Goal: Task Accomplishment & Management: Use online tool/utility

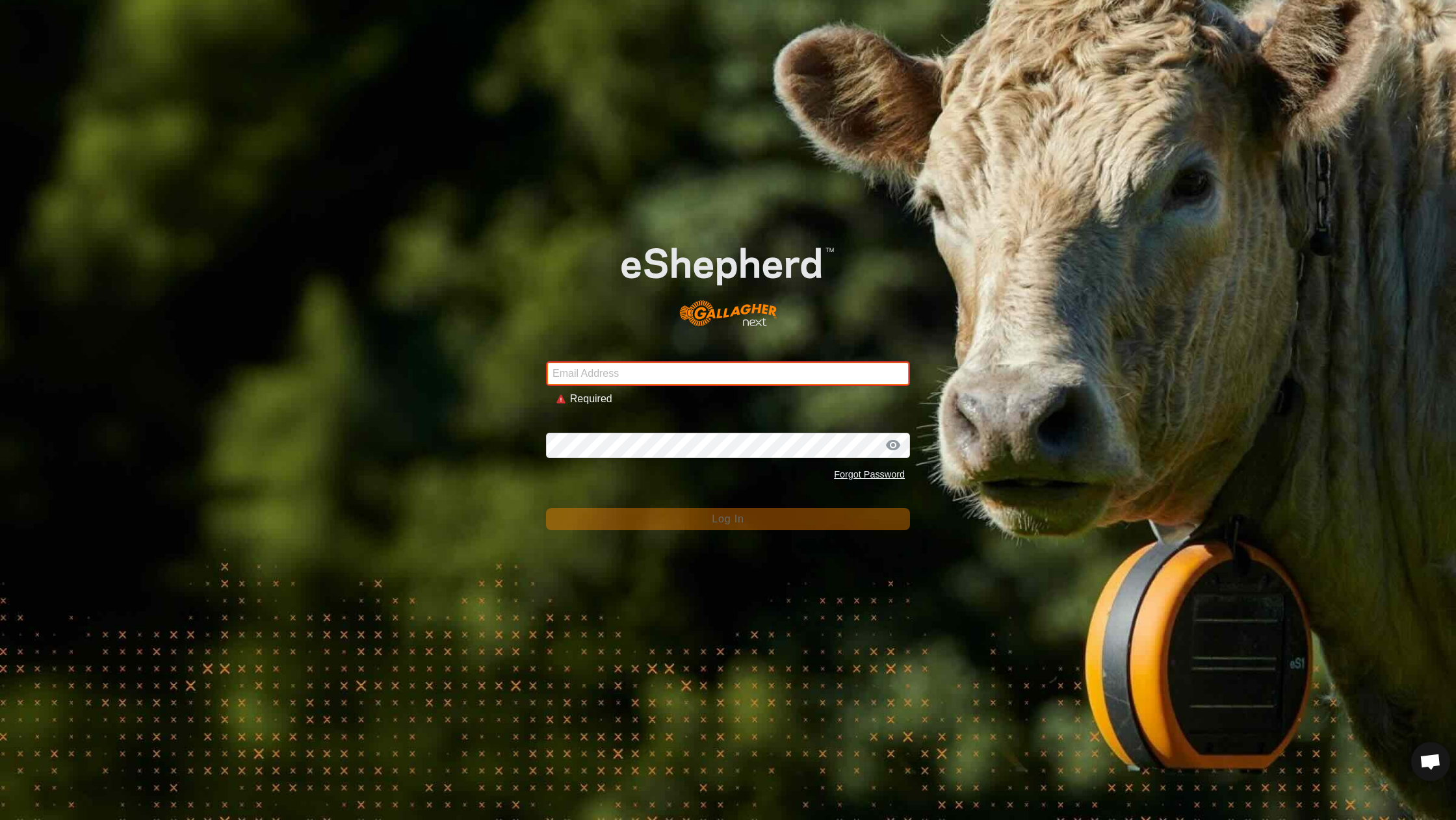
type input "[EMAIL_ADDRESS][DOMAIN_NAME]"
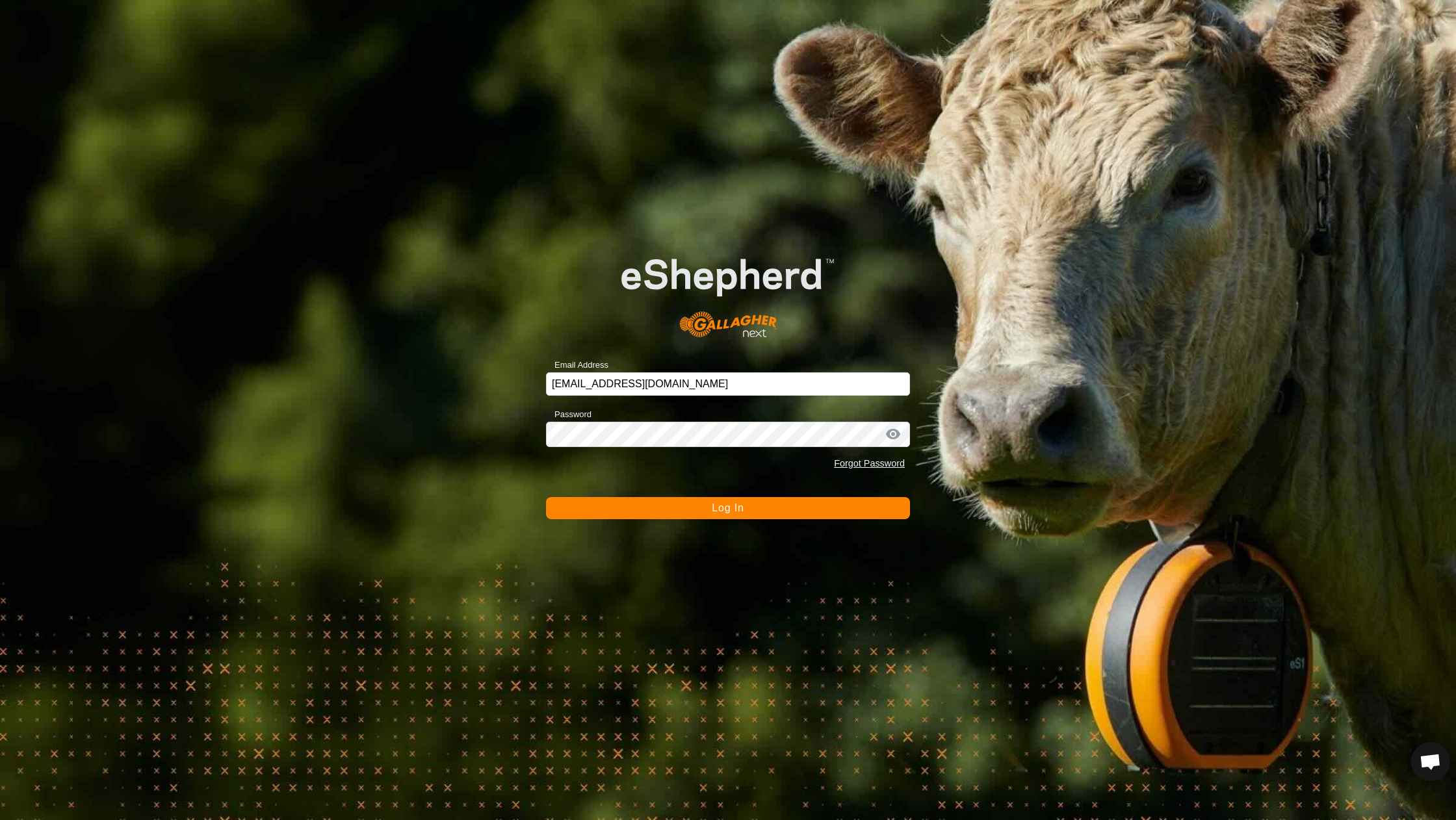
click at [668, 508] on button "Log In" at bounding box center [728, 508] width 364 height 22
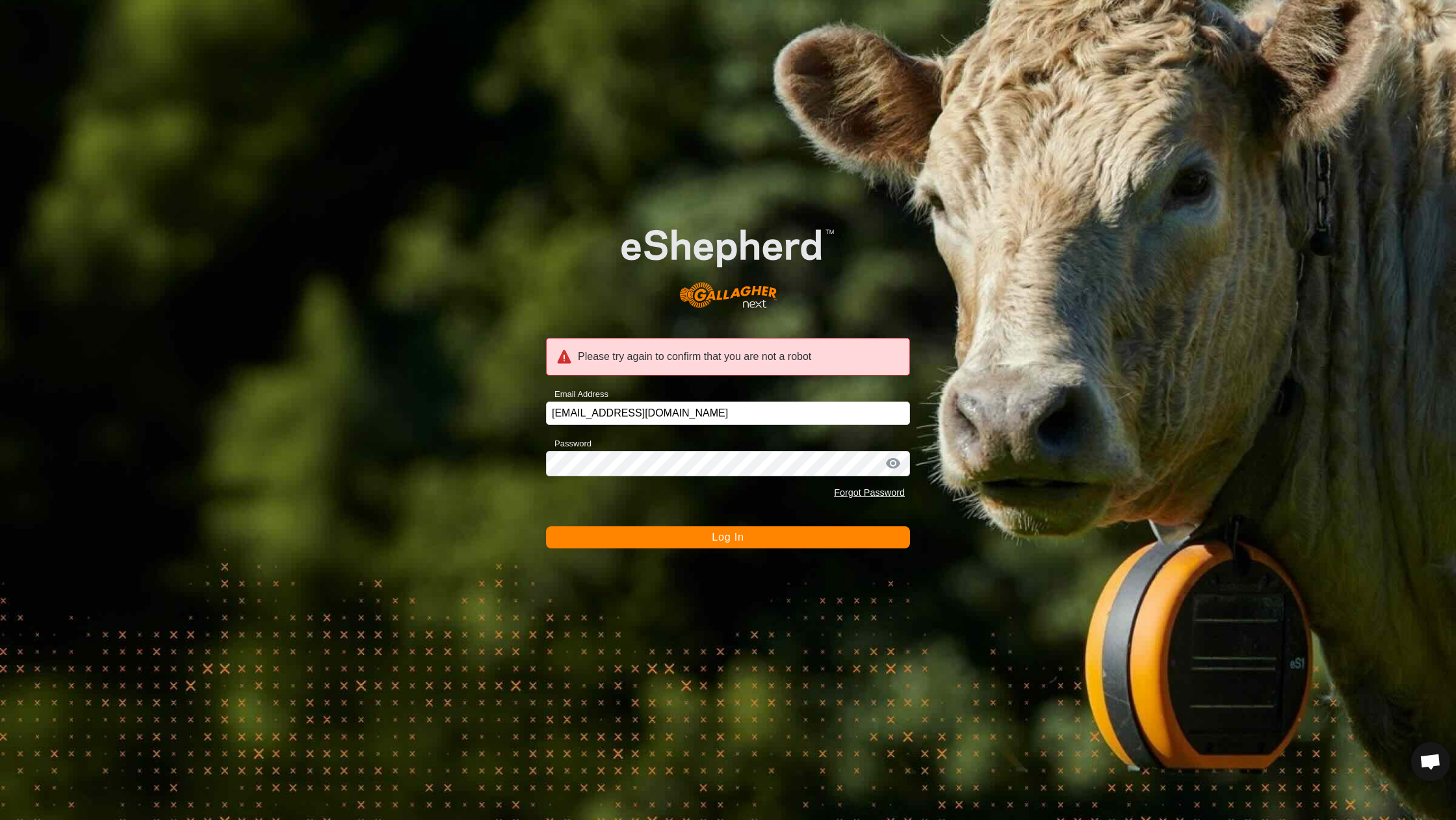
click at [662, 539] on button "Log In" at bounding box center [728, 537] width 364 height 22
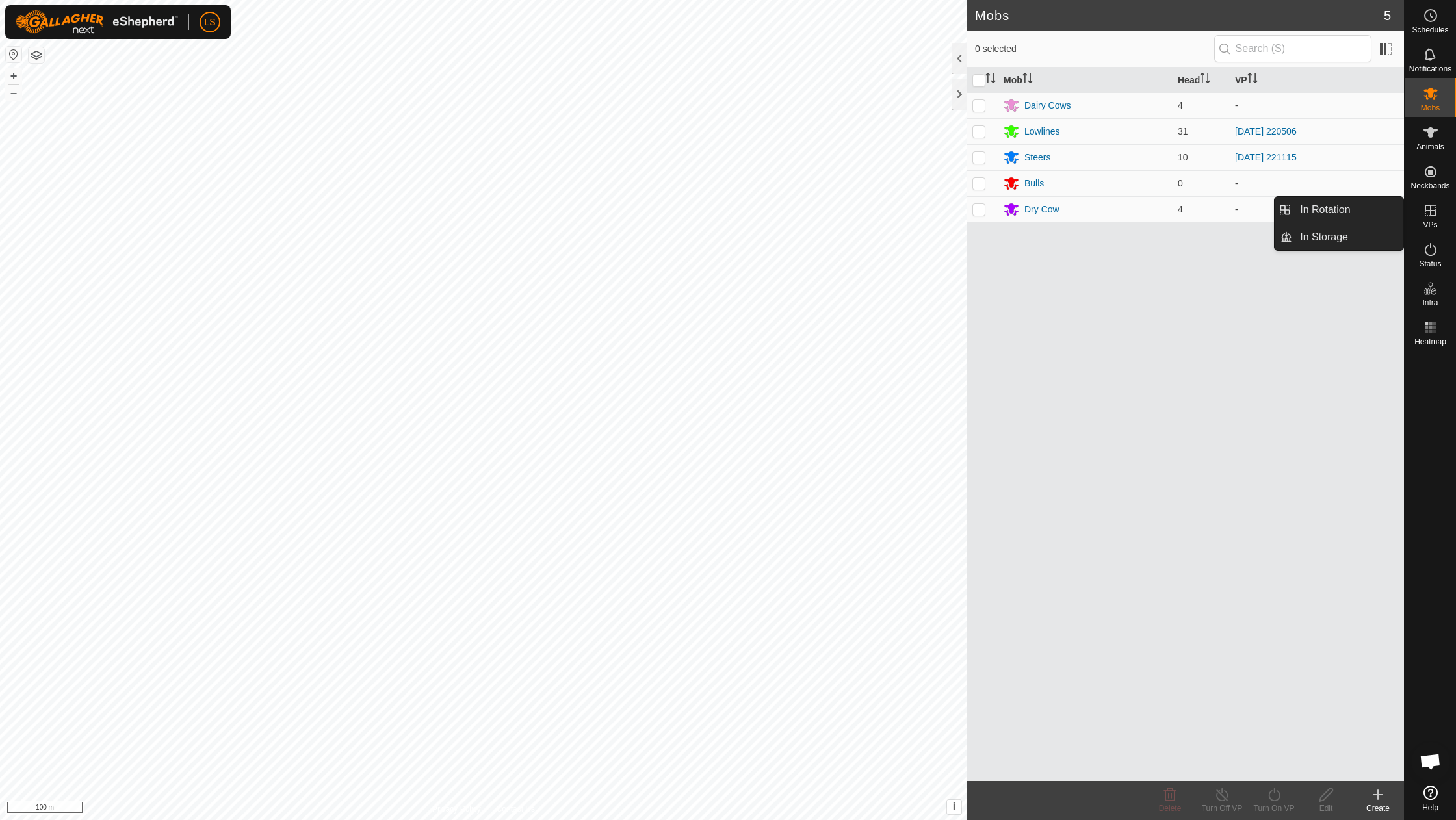
click at [1436, 207] on icon at bounding box center [1431, 210] width 16 height 16
click at [1348, 212] on link "In Rotation" at bounding box center [1348, 209] width 111 height 26
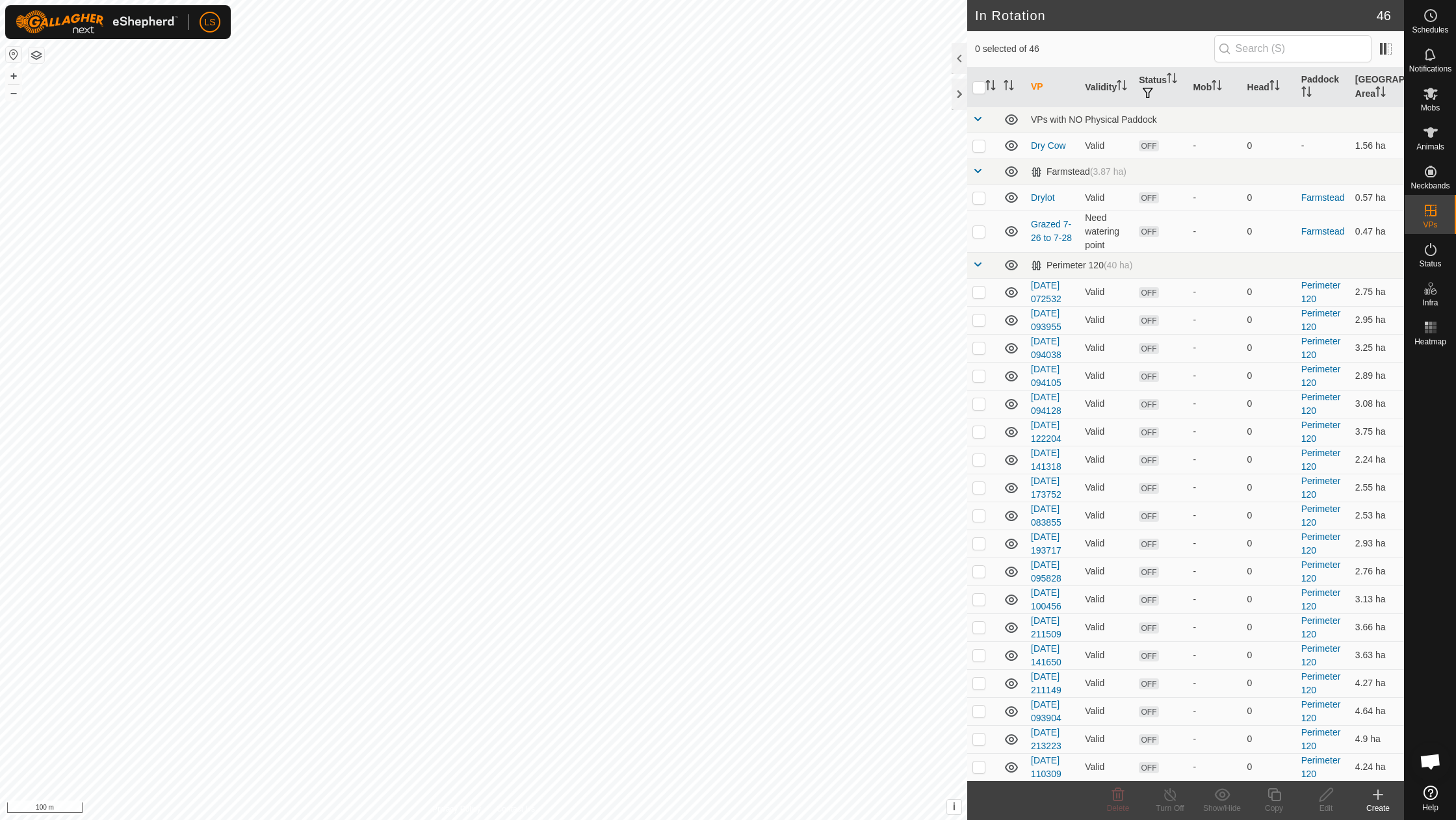
click at [1379, 798] on icon at bounding box center [1378, 795] width 16 height 16
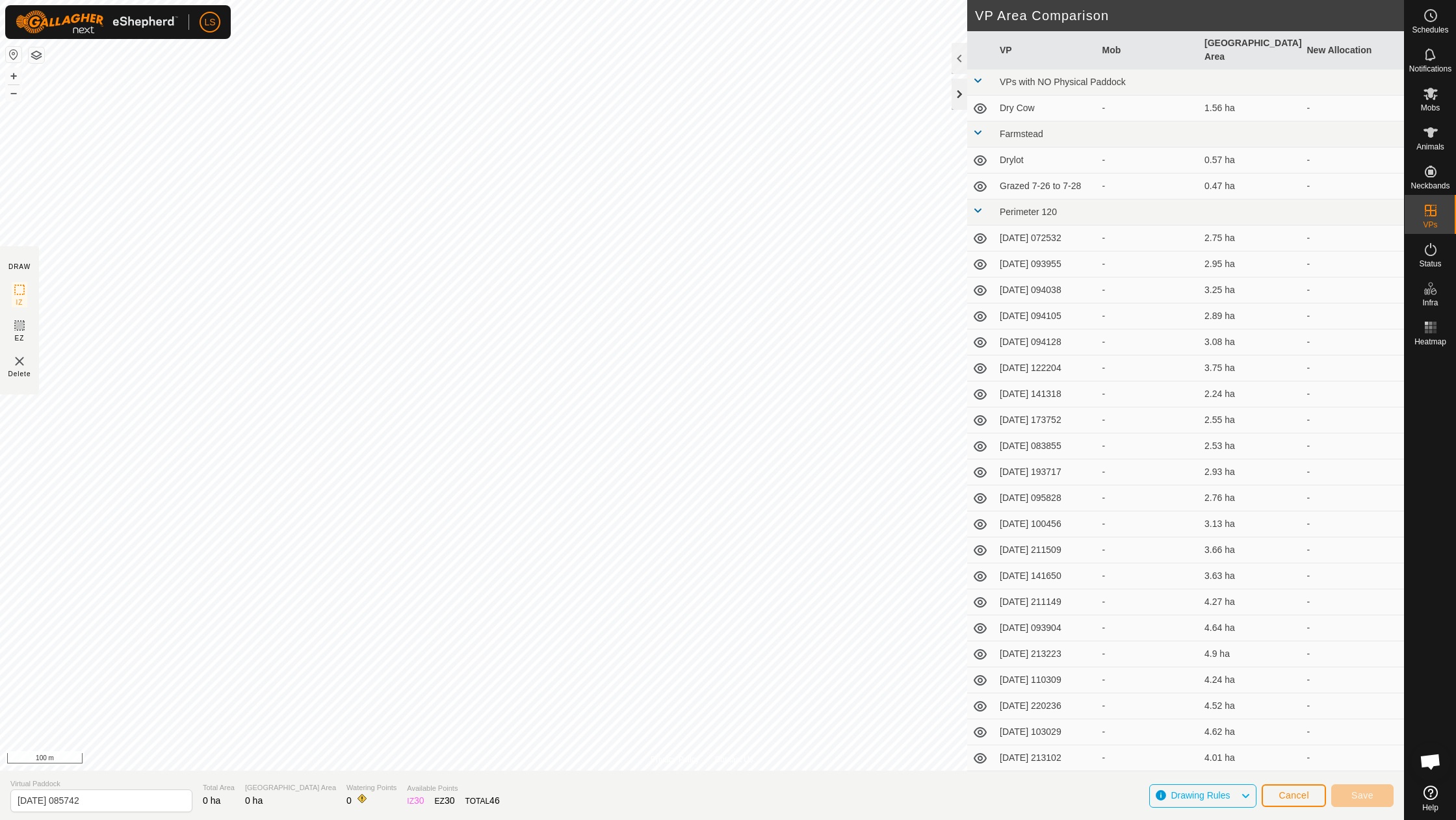
click at [965, 93] on div at bounding box center [959, 94] width 16 height 31
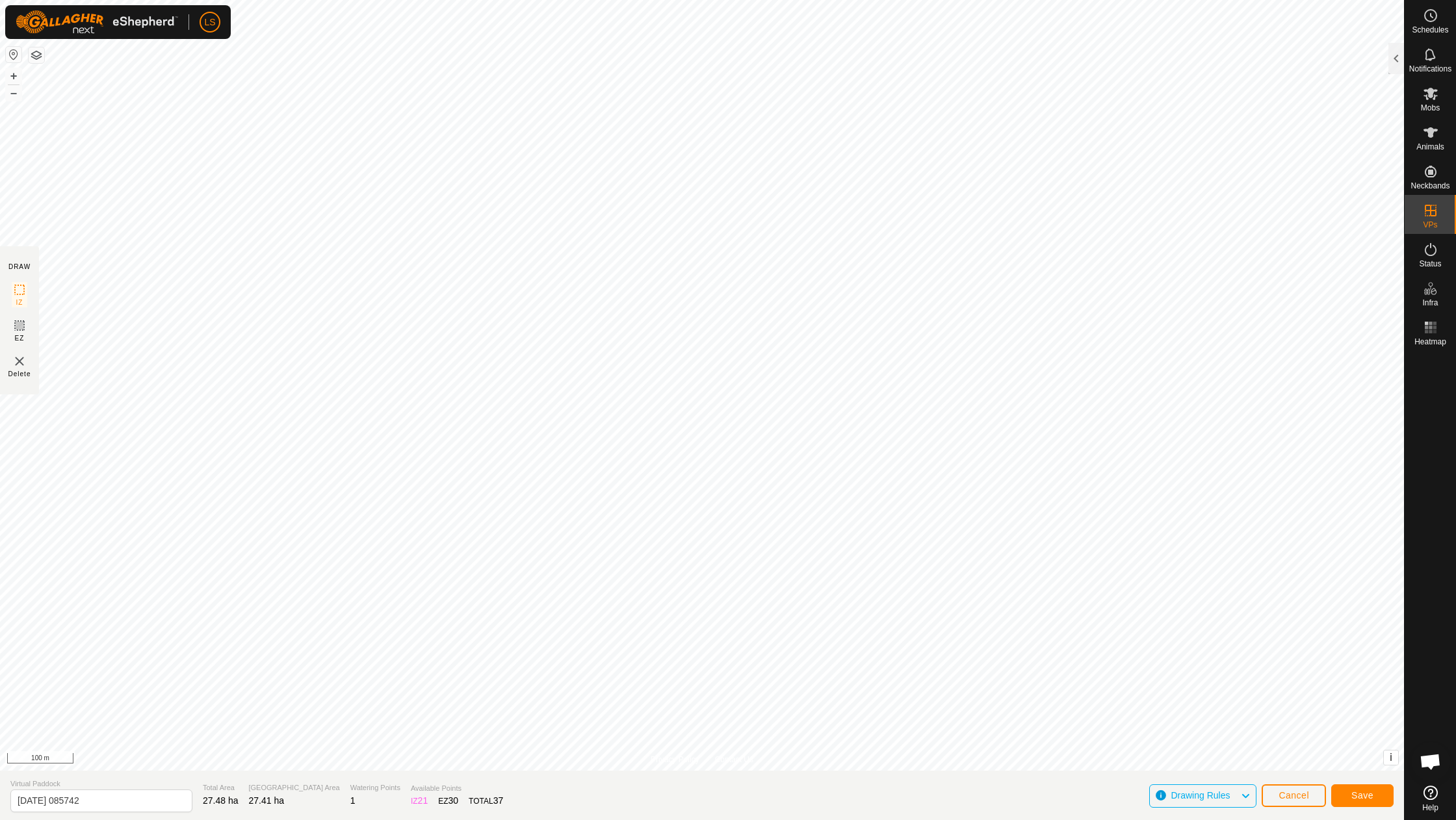
click at [1361, 790] on span "Save" at bounding box center [1363, 795] width 22 height 10
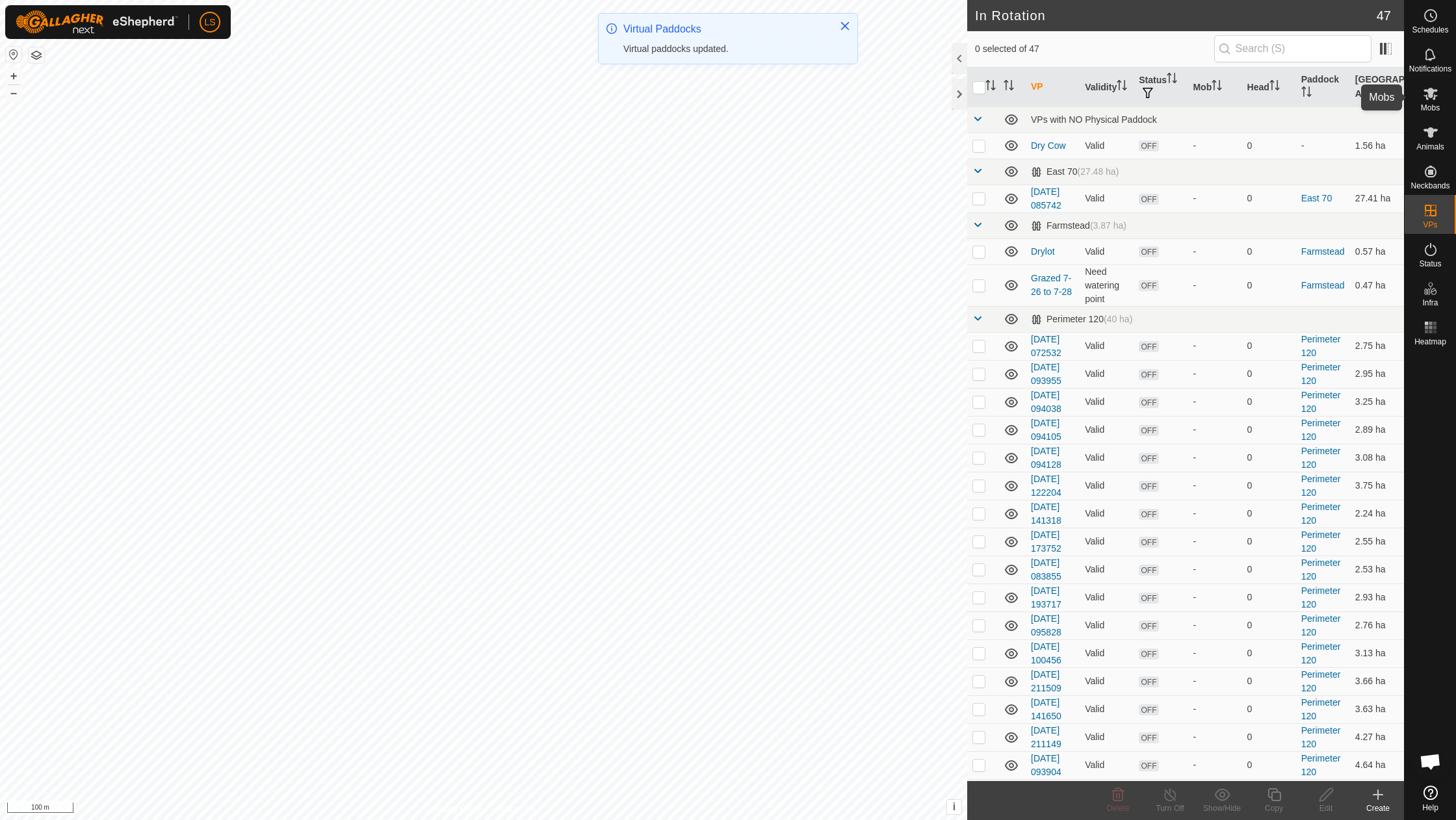
click at [1434, 100] on icon at bounding box center [1431, 93] width 16 height 16
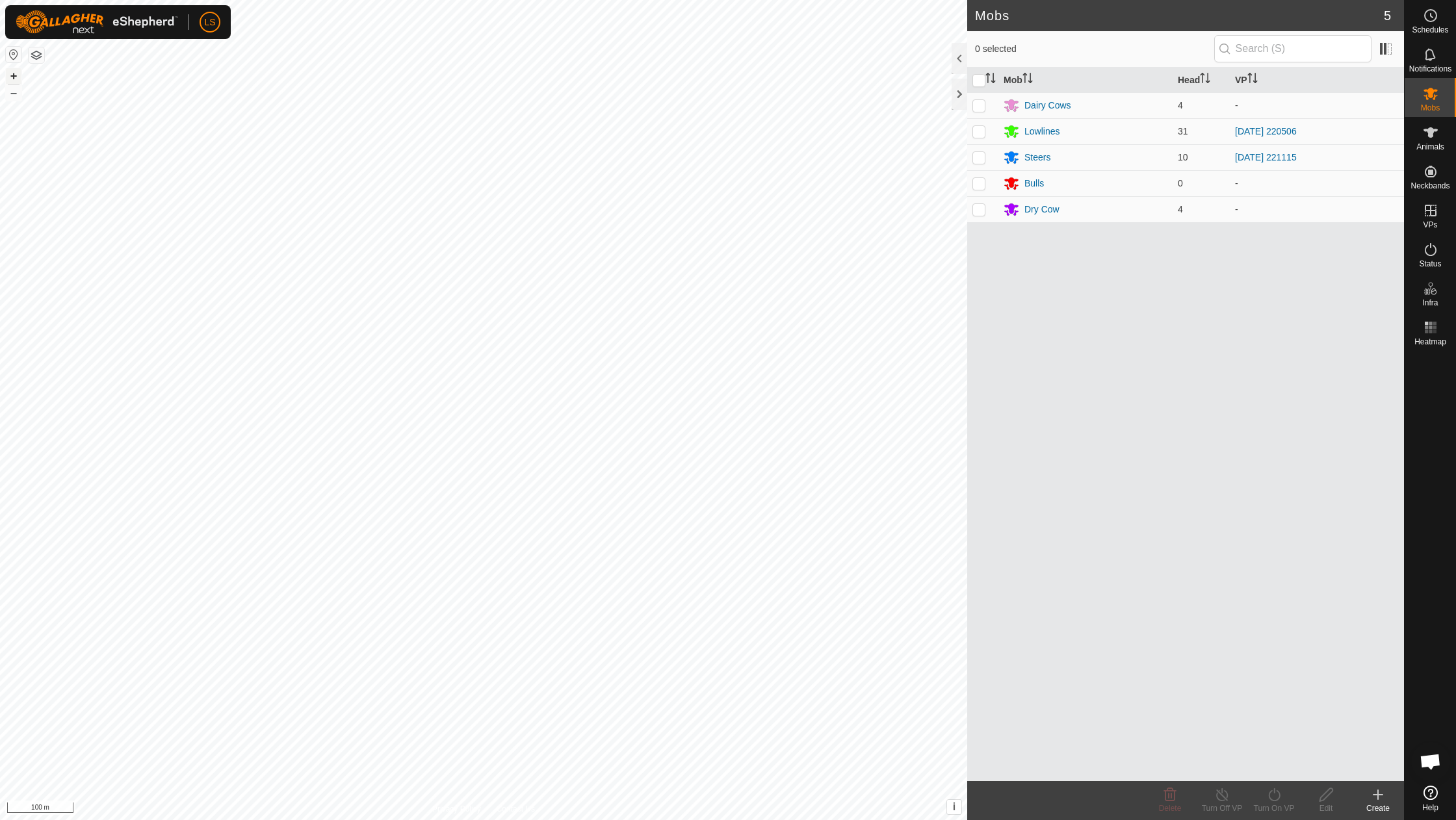
click at [13, 73] on button "+" at bounding box center [13, 76] width 16 height 16
click at [13, 79] on button "+" at bounding box center [13, 76] width 16 height 16
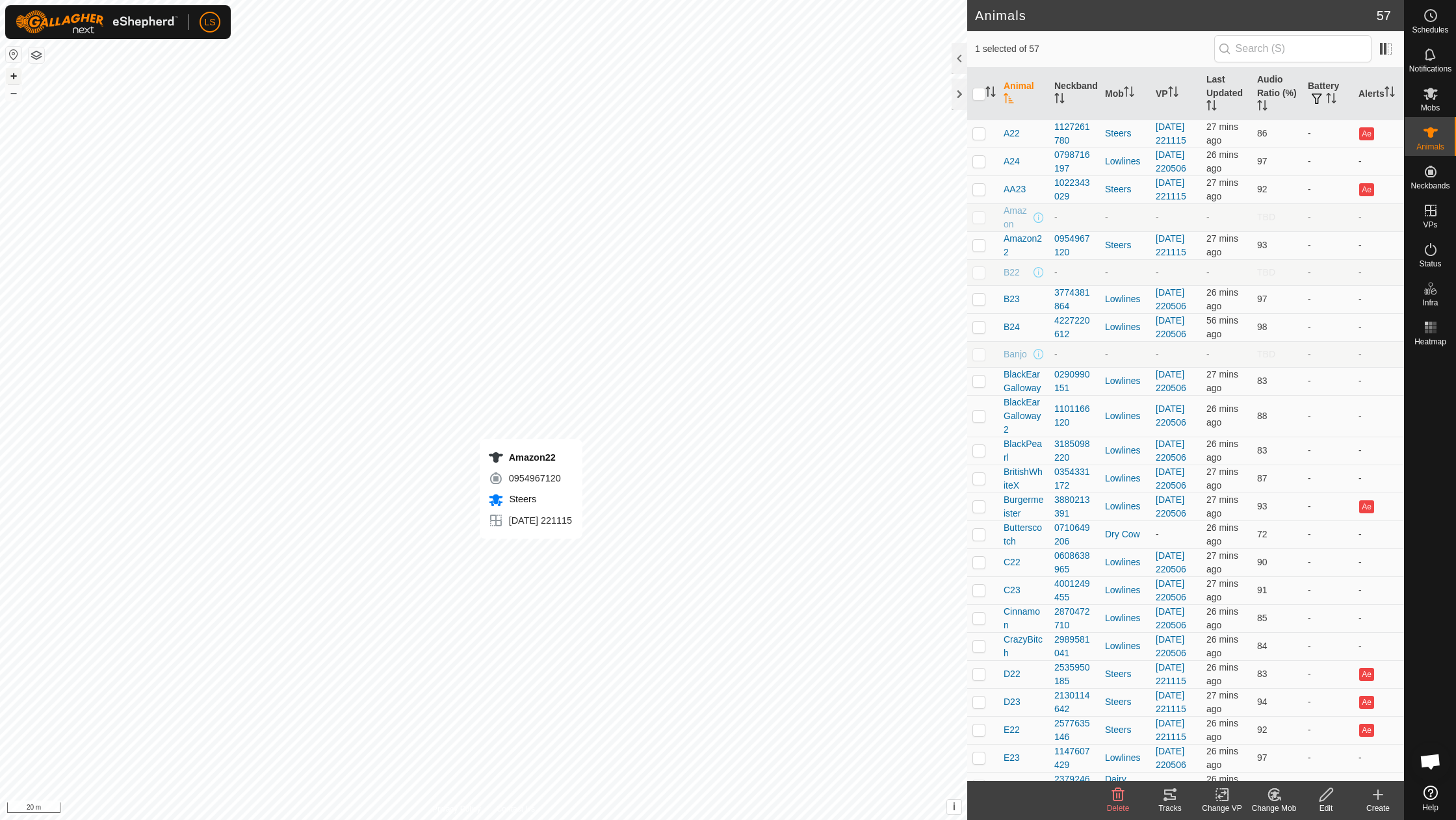
checkbox input "true"
click at [1224, 793] on icon at bounding box center [1222, 795] width 9 height 8
click at [1244, 733] on link "Choose VP..." at bounding box center [1261, 739] width 129 height 26
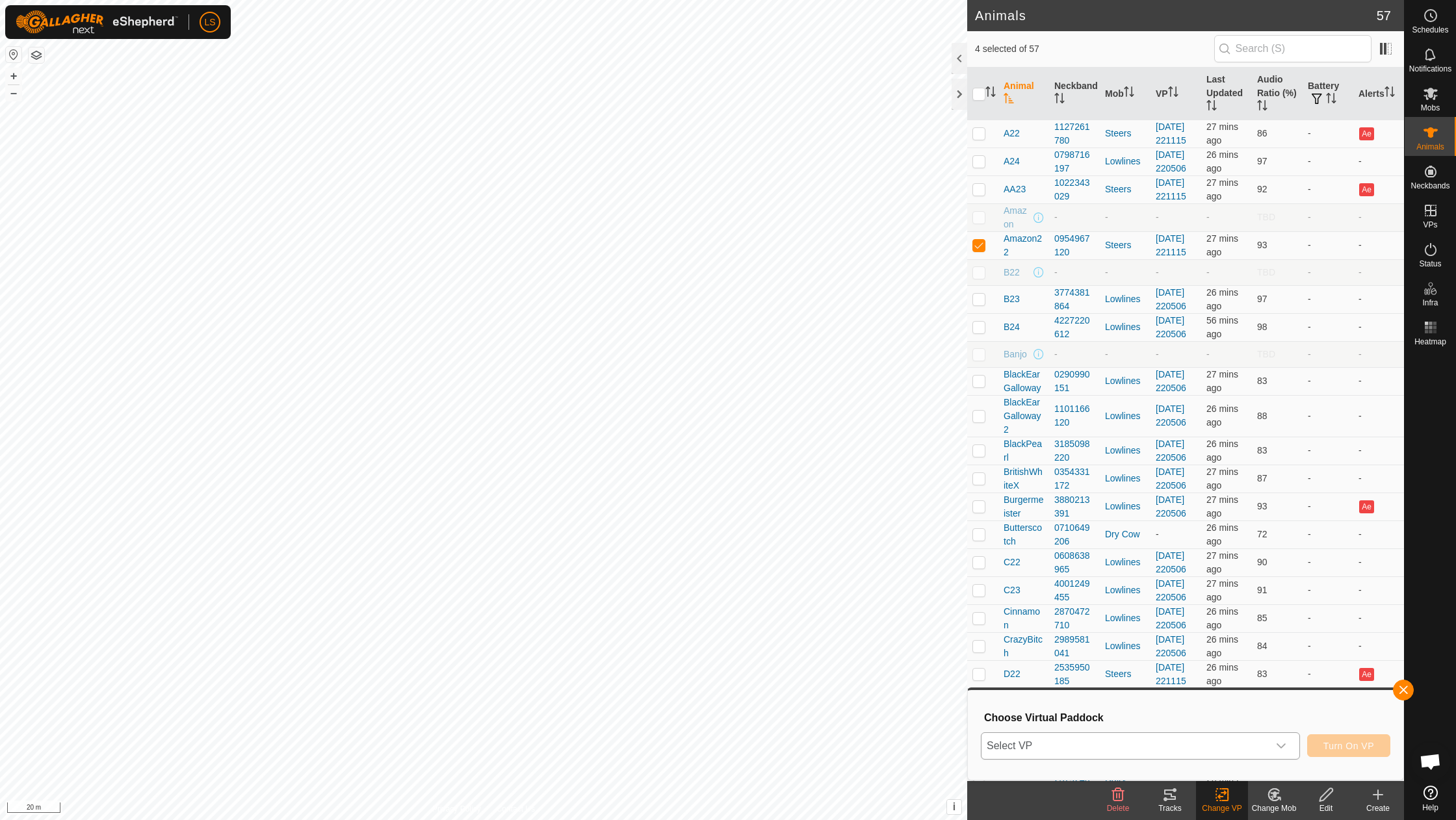
click at [1278, 737] on div "dropdown trigger" at bounding box center [1281, 745] width 26 height 26
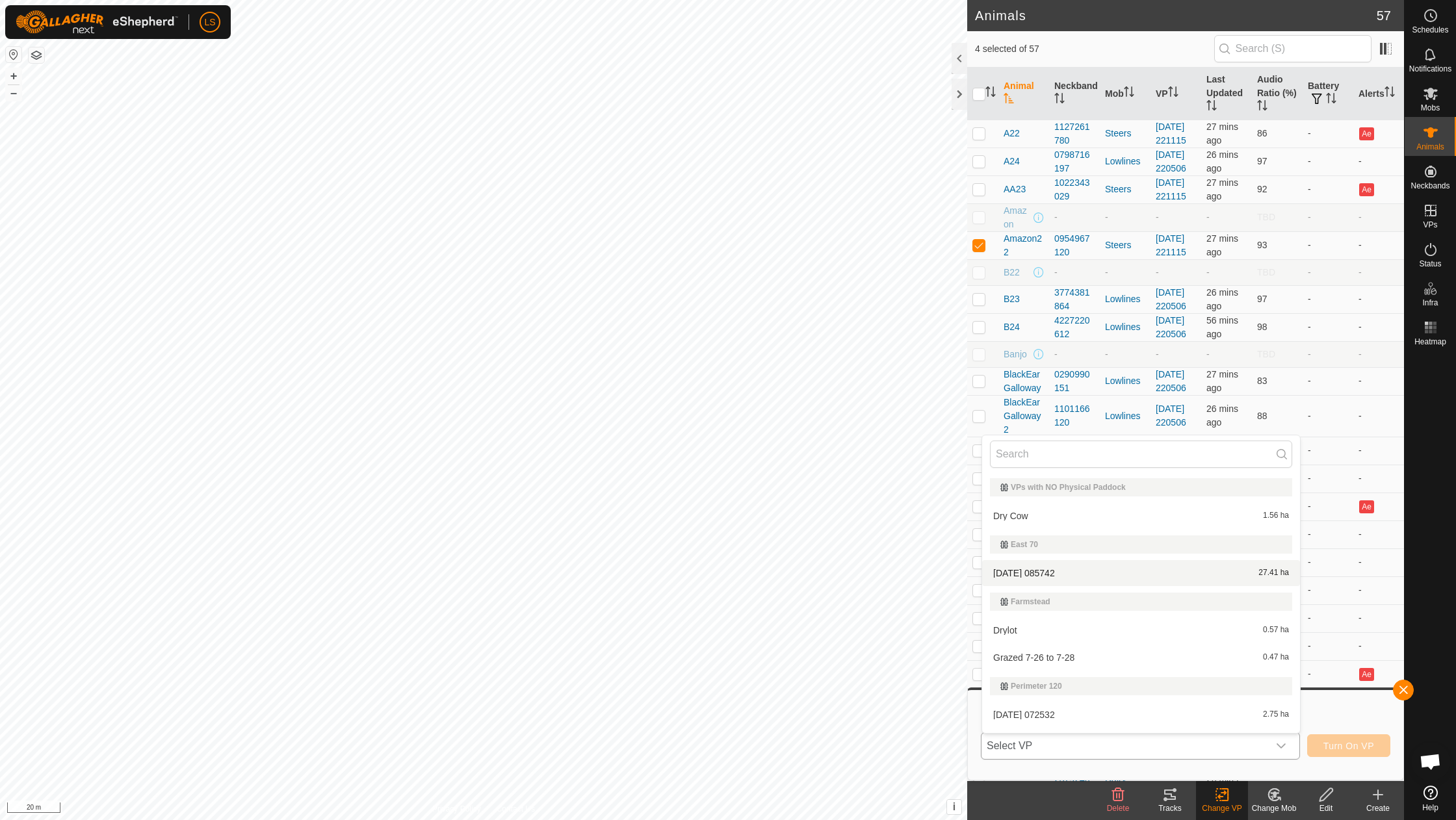
click at [1089, 578] on li "[DATE] 085742 27.41 ha" at bounding box center [1142, 573] width 318 height 26
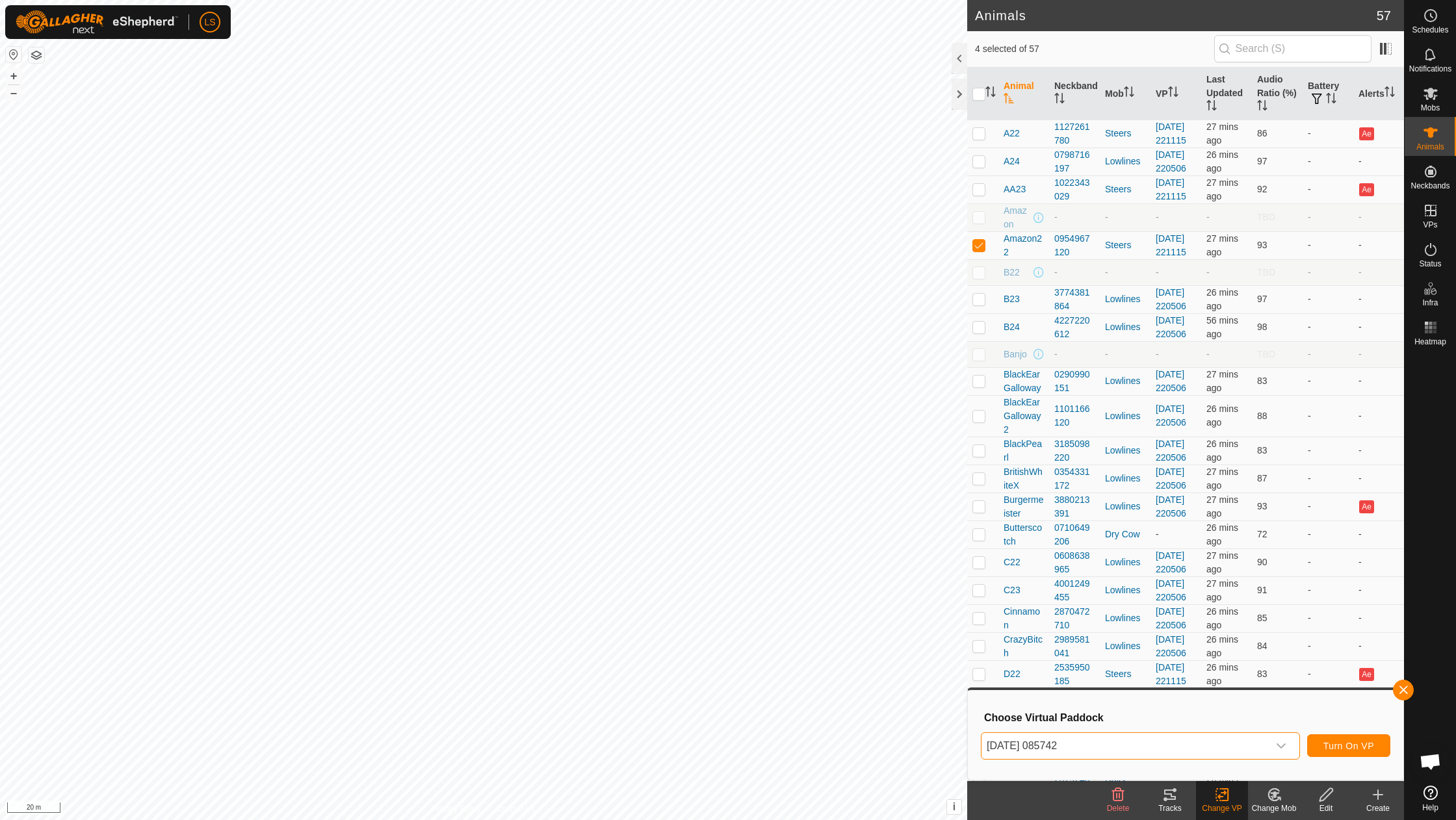
click at [1348, 744] on span "Turn On VP" at bounding box center [1349, 746] width 50 height 10
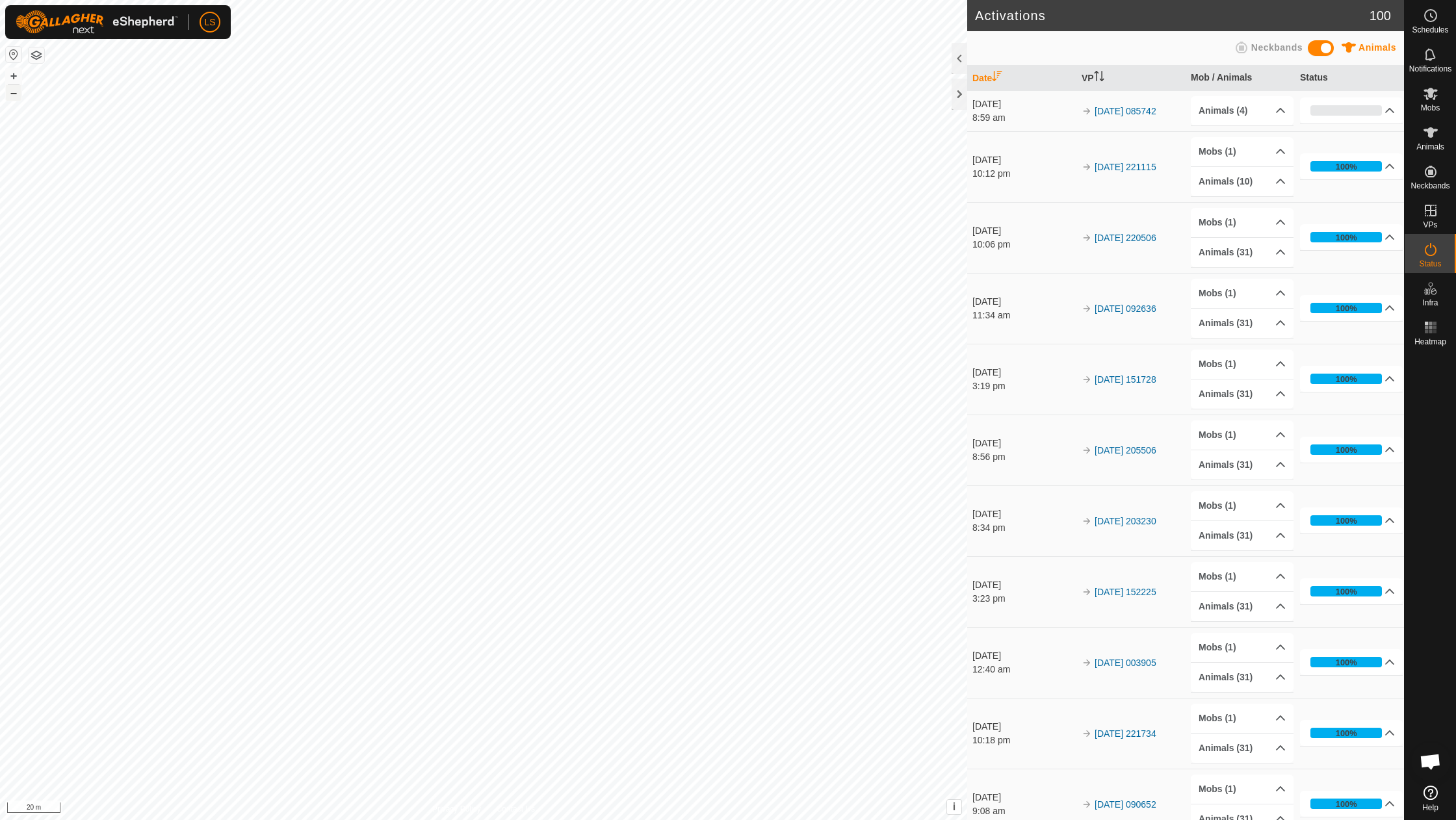
click at [13, 93] on button "–" at bounding box center [13, 92] width 16 height 16
click at [13, 76] on button "+" at bounding box center [13, 76] width 16 height 16
click at [13, 79] on button "+" at bounding box center [13, 76] width 16 height 16
click at [17, 89] on button "–" at bounding box center [13, 92] width 16 height 16
